Goal: Check status: Check status

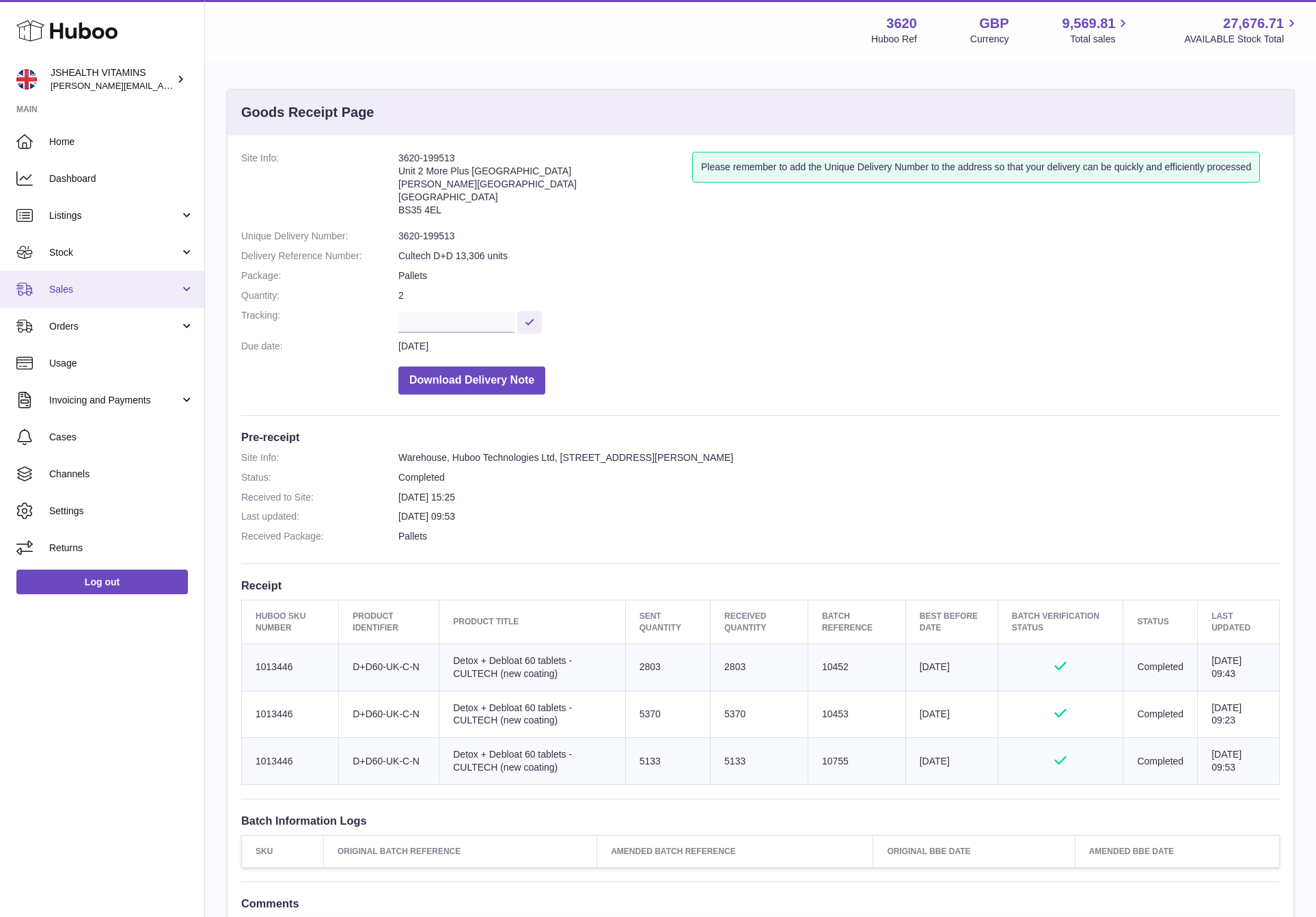
click at [89, 289] on span "Sales" at bounding box center [114, 289] width 130 height 13
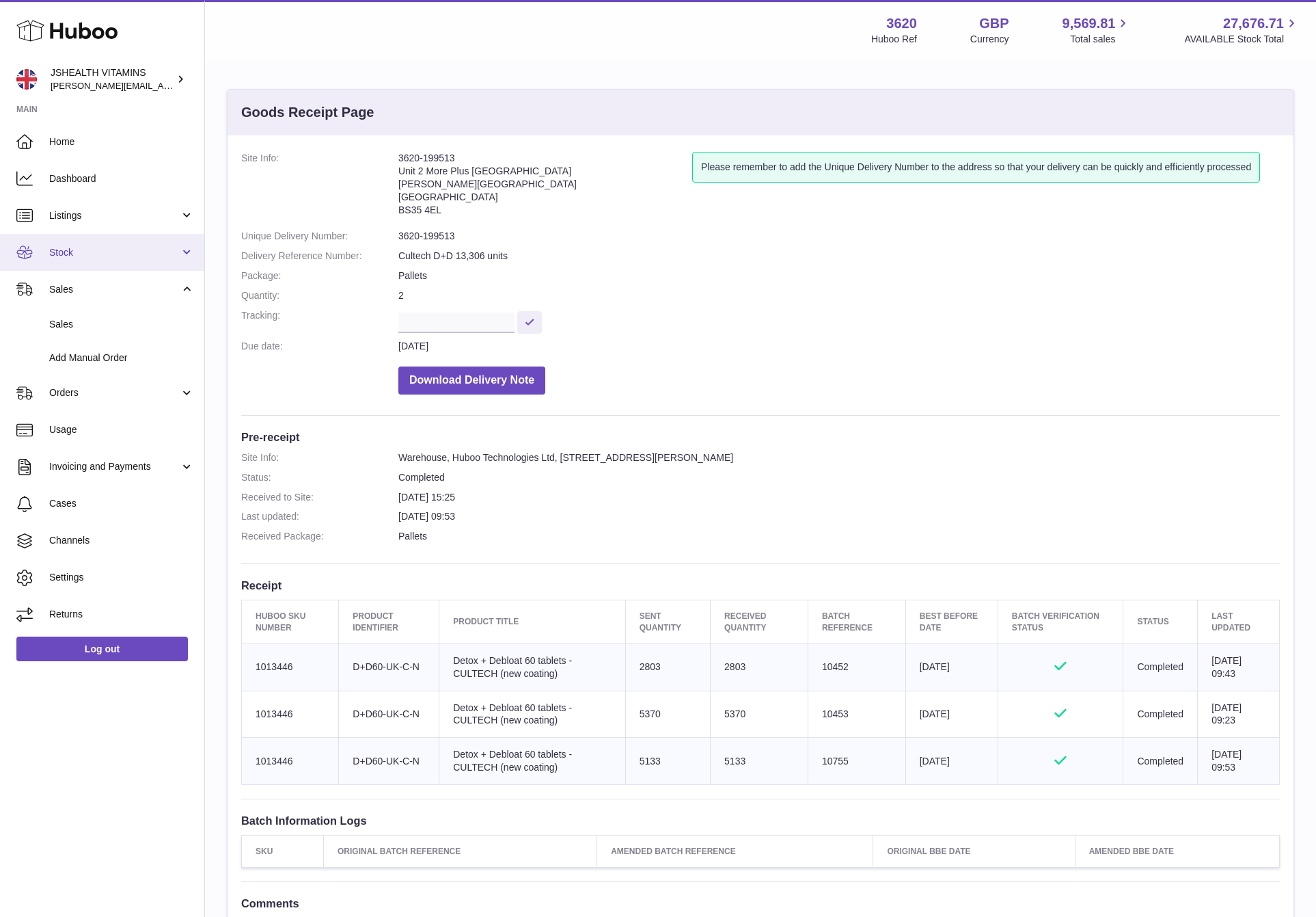
click at [94, 250] on span "Stock" at bounding box center [114, 252] width 130 height 13
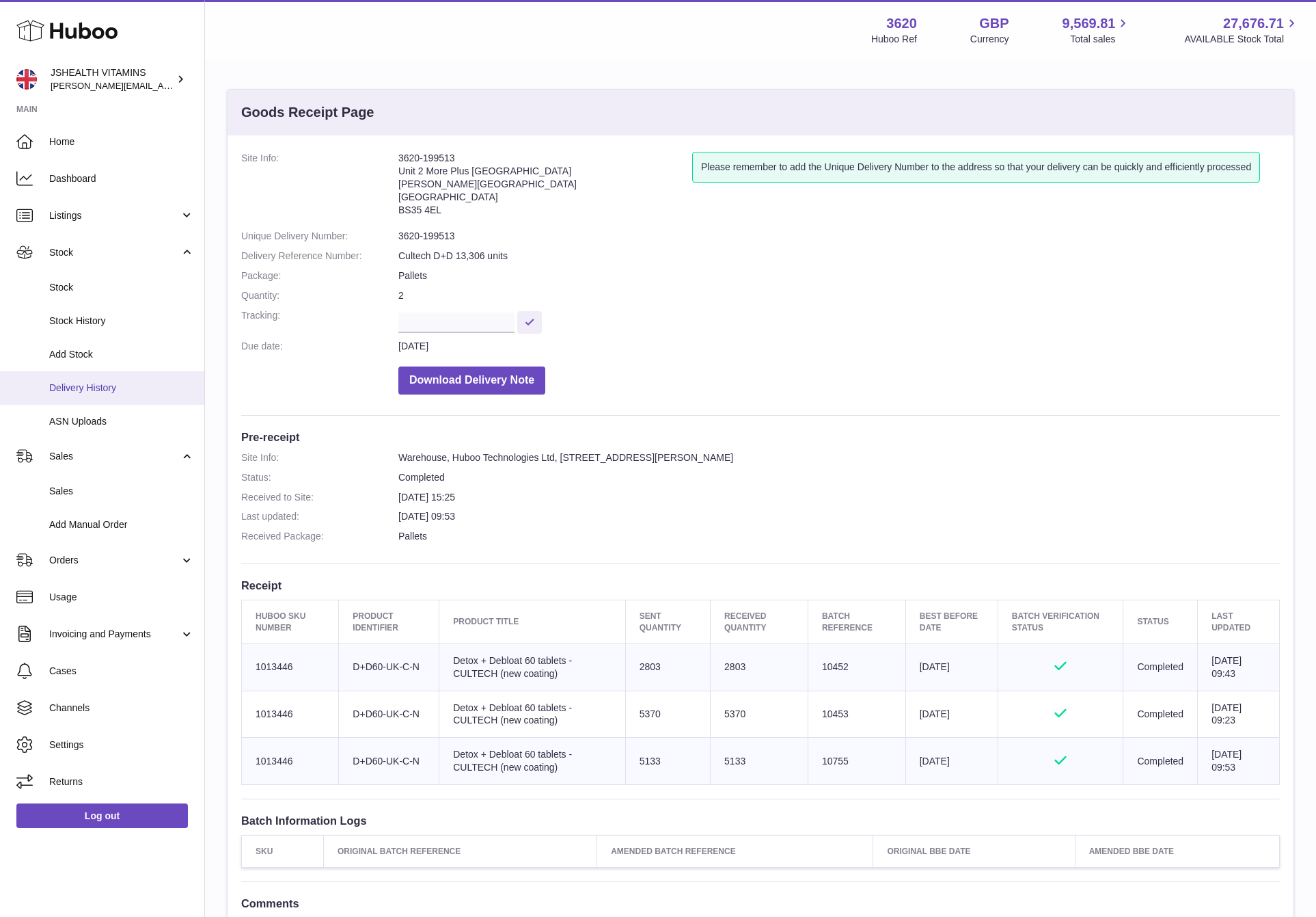
click at [144, 382] on span "Delivery History" at bounding box center [122, 388] width 145 height 13
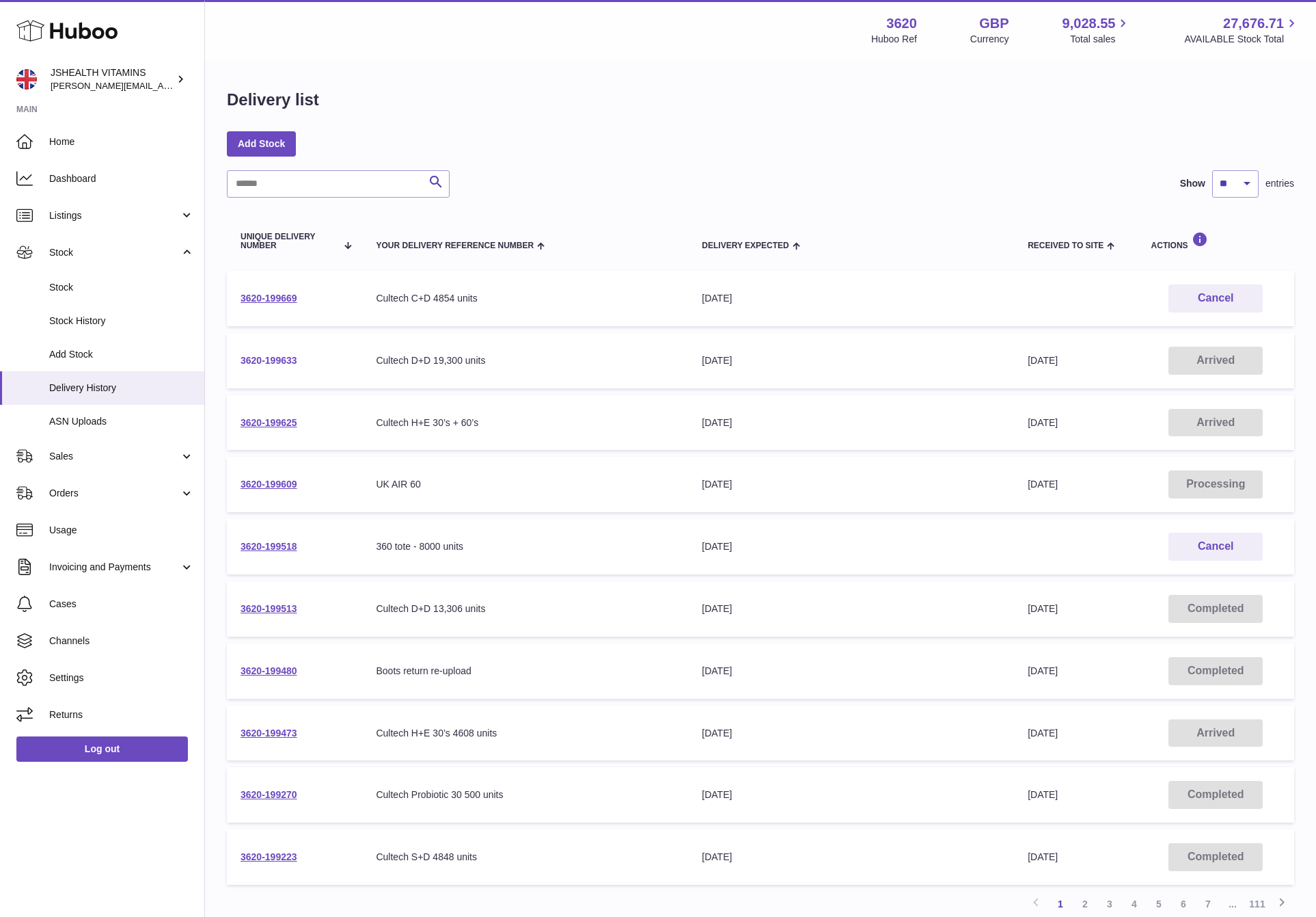
click at [267, 357] on link "3620-199633" at bounding box center [268, 360] width 56 height 11
